Goal: Information Seeking & Learning: Learn about a topic

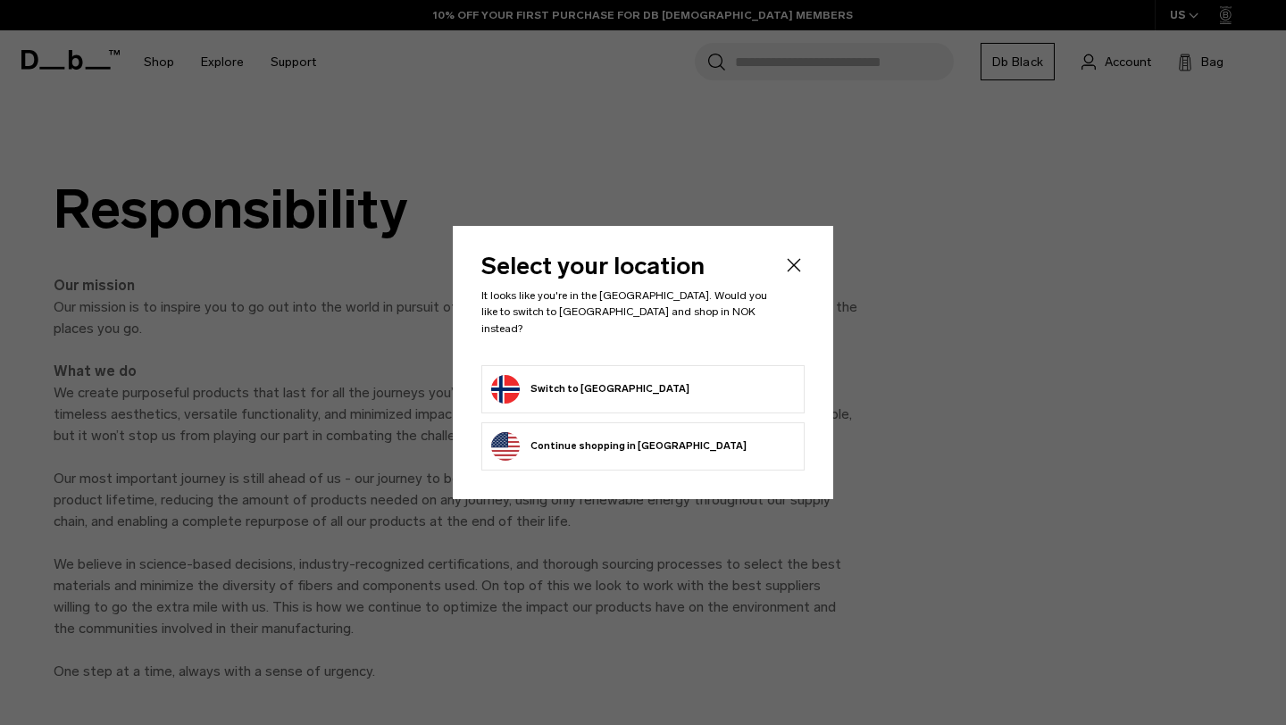
click at [793, 265] on icon "Close" at bounding box center [793, 265] width 21 height 21
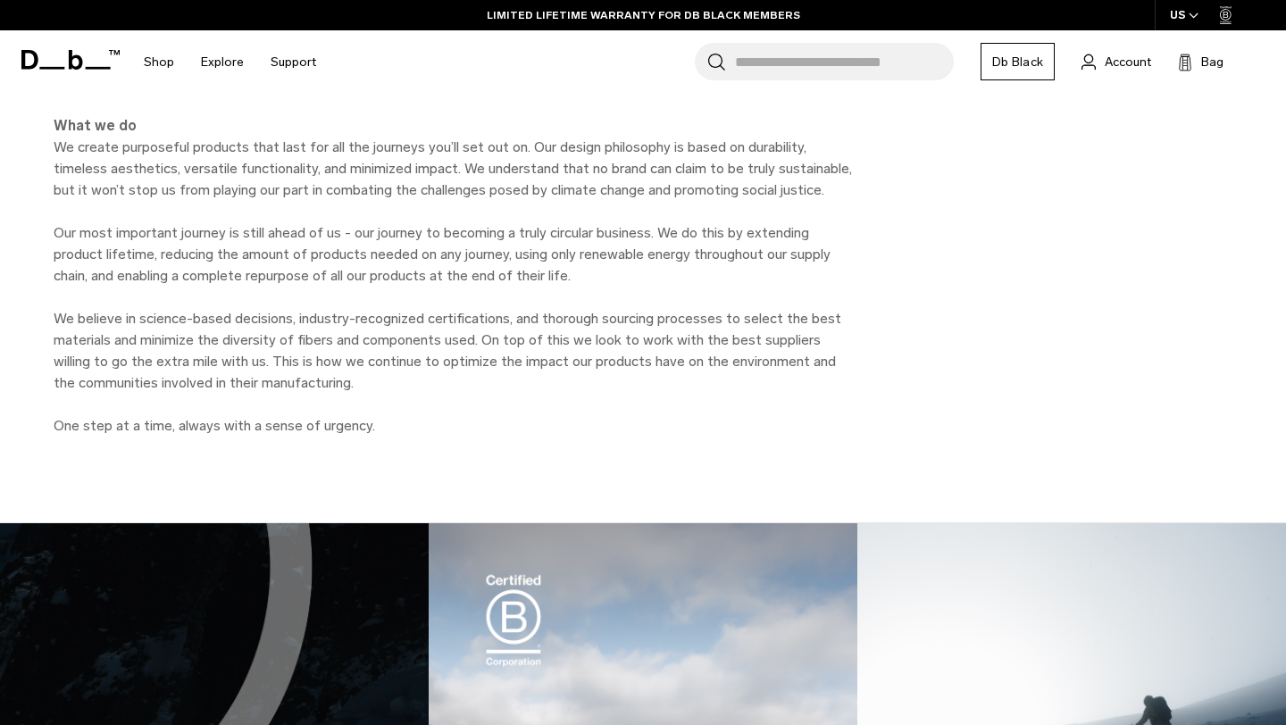
scroll to position [155, 0]
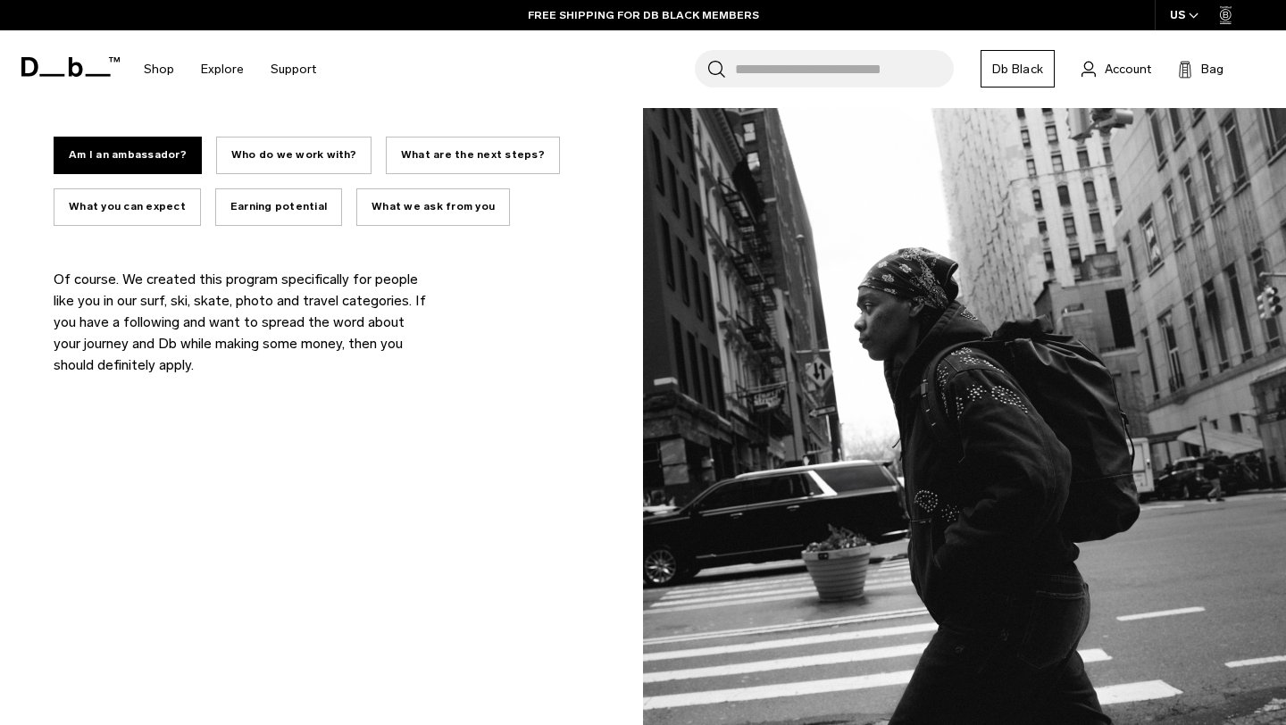
scroll to position [1348, 0]
